Goal: Check status

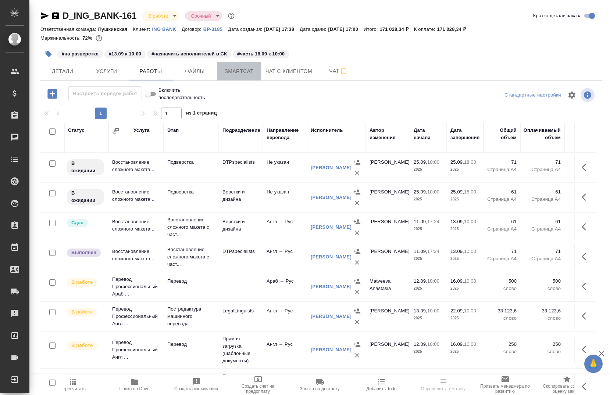
click at [234, 73] on span "Smartcat" at bounding box center [238, 71] width 35 height 9
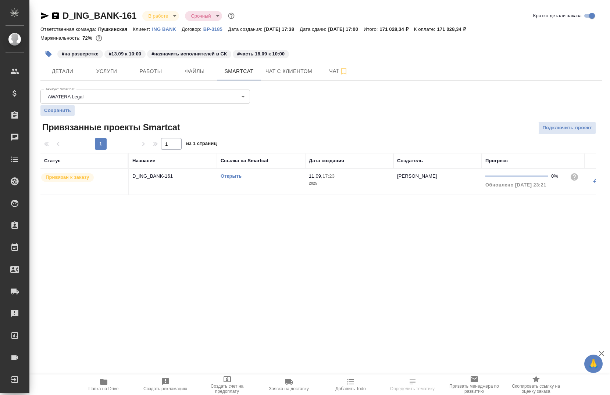
click at [237, 175] on link "Открыть" at bounding box center [230, 176] width 21 height 6
